Goal: Find specific page/section: Find specific page/section

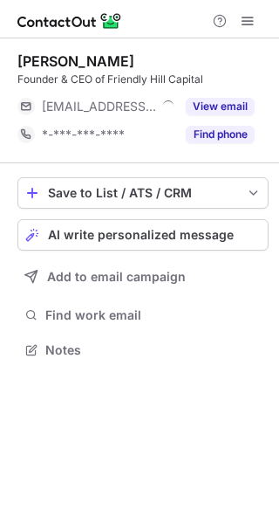
scroll to position [338, 279]
